Goal: Task Accomplishment & Management: Manage account settings

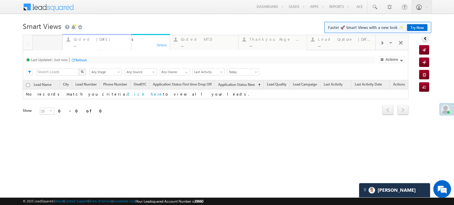
drag, startPoint x: 132, startPoint y: 44, endPoint x: 94, endPoint y: 43, distance: 38.7
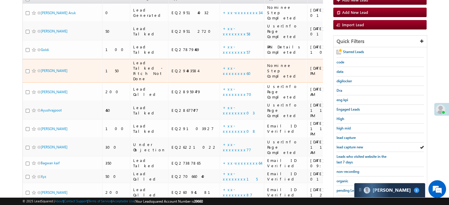
scroll to position [127, 0]
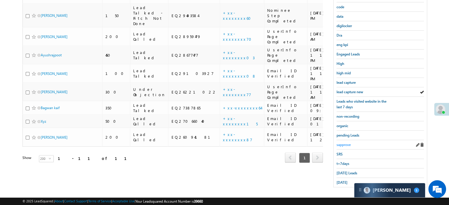
click at [344, 143] on span "sapprove" at bounding box center [344, 145] width 14 height 4
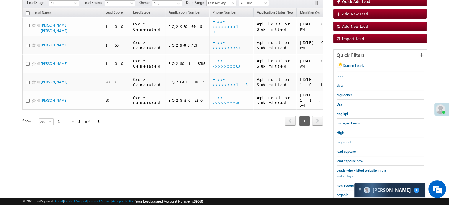
scroll to position [68, 0]
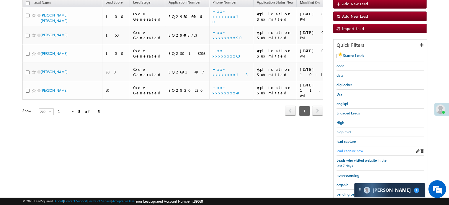
click at [346, 149] on span "lead capture new" at bounding box center [350, 151] width 27 height 4
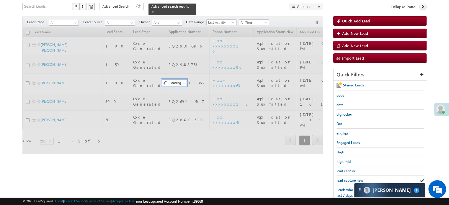
scroll to position [0, 0]
